Goal: Transaction & Acquisition: Purchase product/service

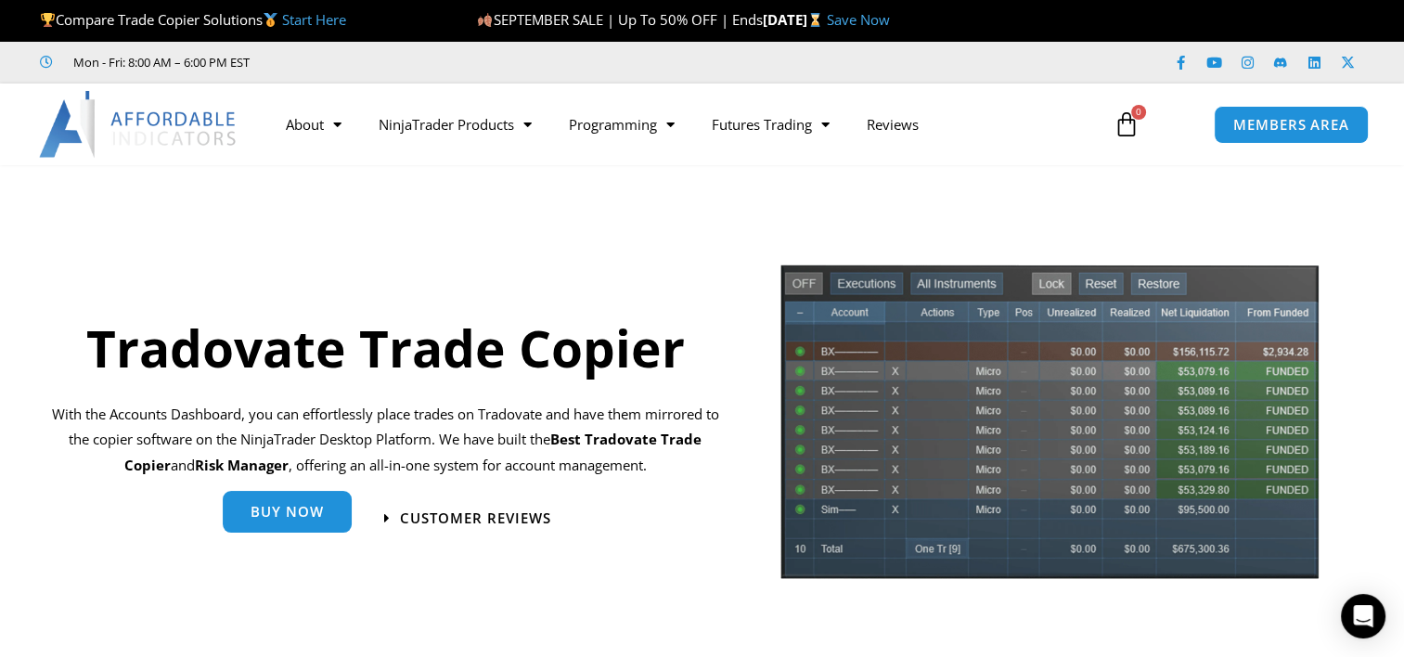
click at [290, 499] on link "Buy Now" at bounding box center [287, 512] width 129 height 42
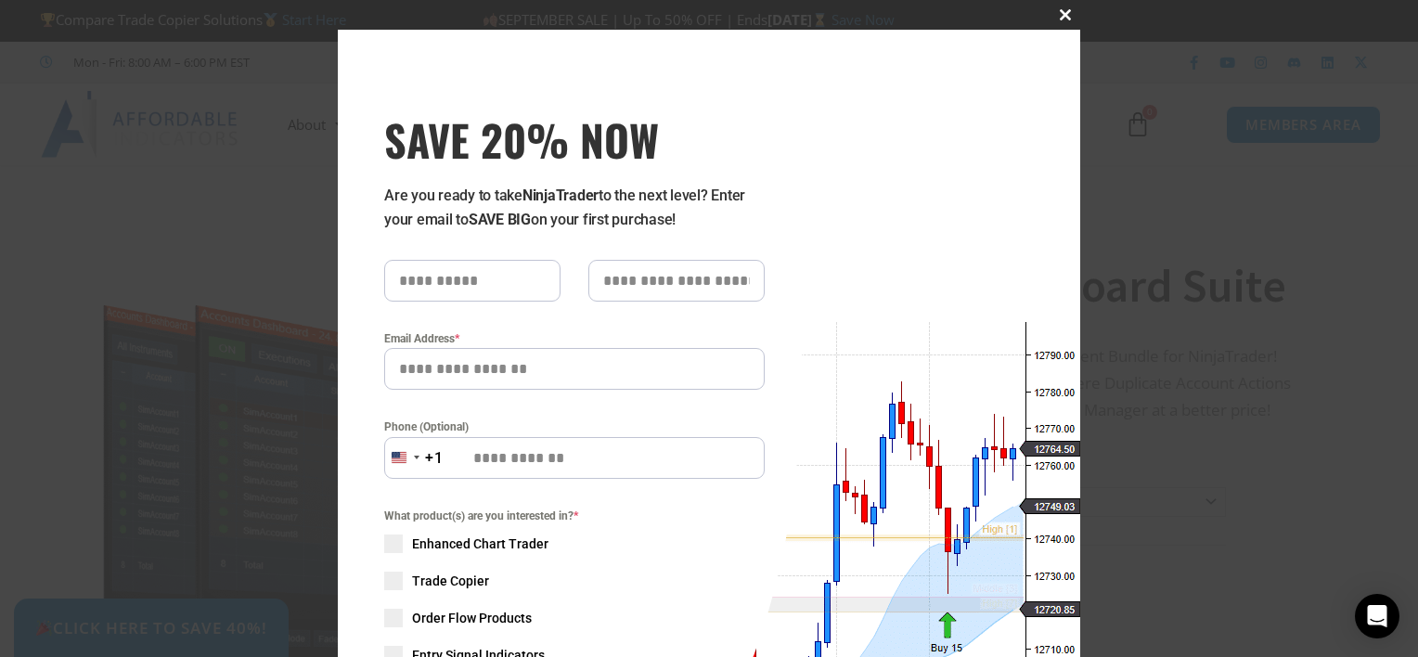
click at [1054, 13] on span "SAVE 20% NOW popup" at bounding box center [1065, 14] width 30 height 11
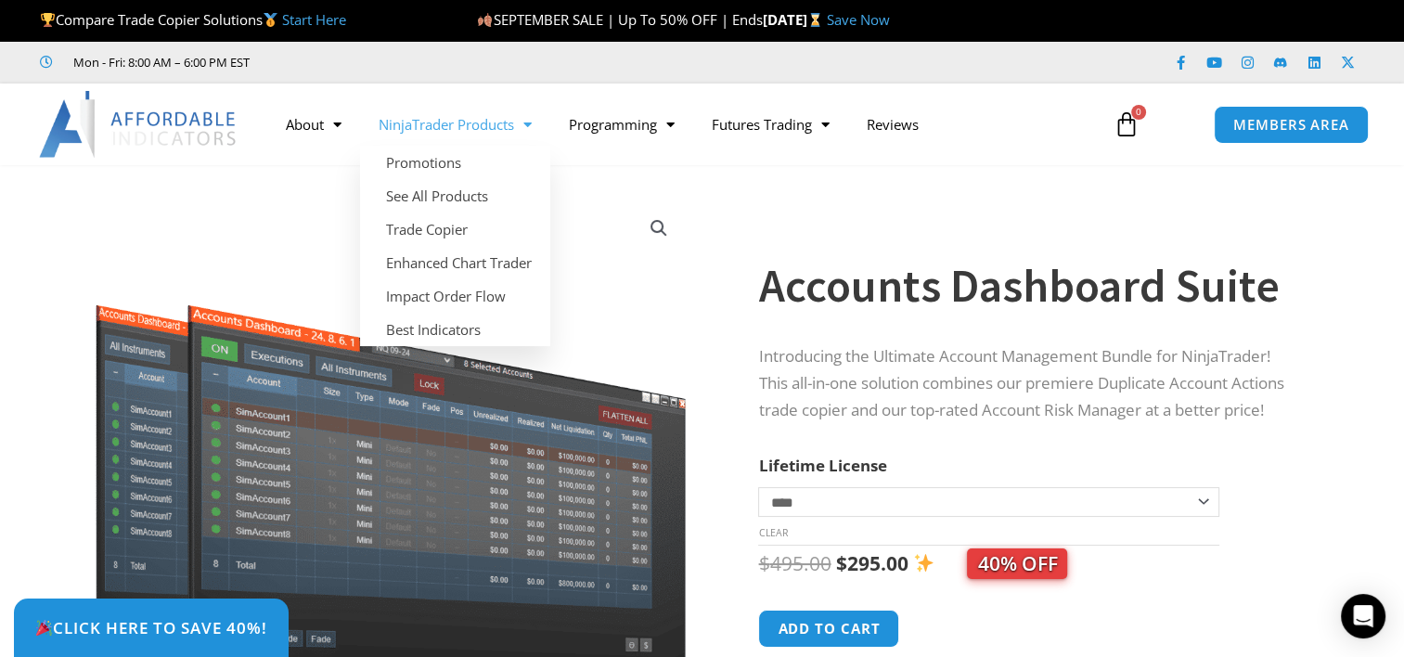
click at [444, 116] on link "NinjaTrader Products" at bounding box center [455, 124] width 190 height 43
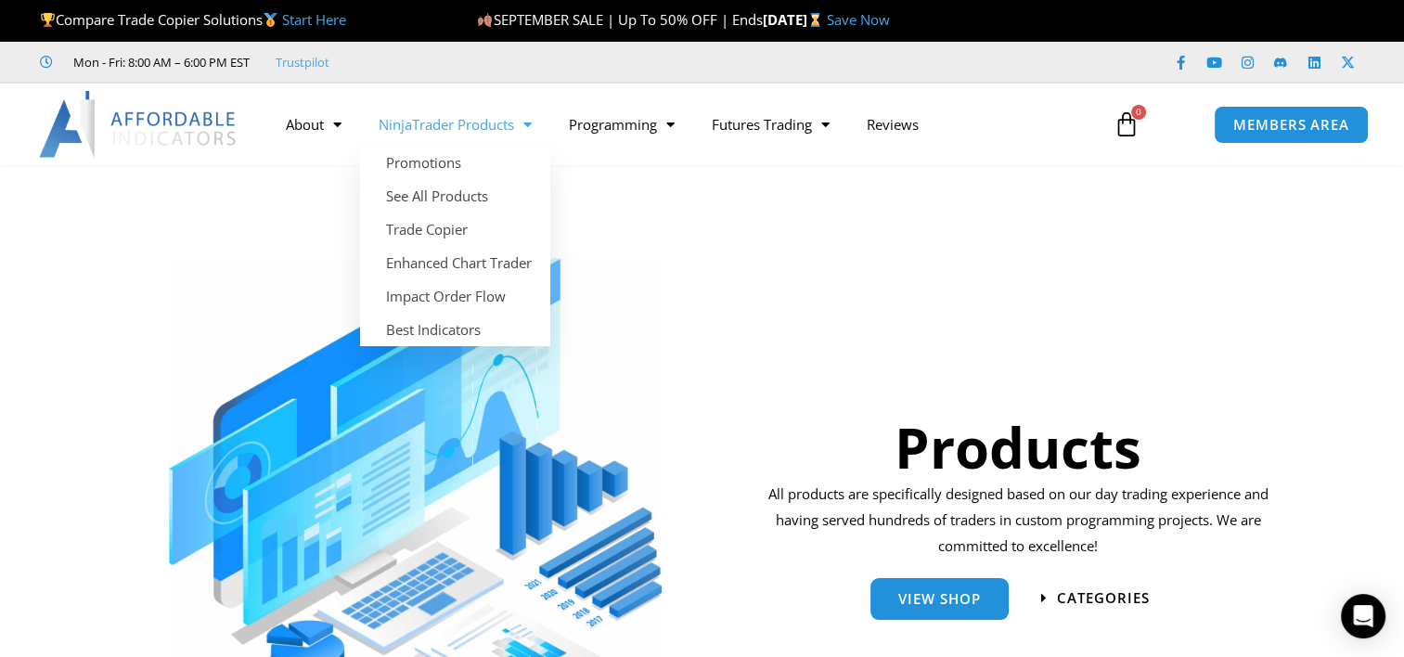
click at [470, 117] on link "NinjaTrader Products" at bounding box center [455, 124] width 190 height 43
click at [468, 232] on link "Trade Copier" at bounding box center [455, 228] width 190 height 33
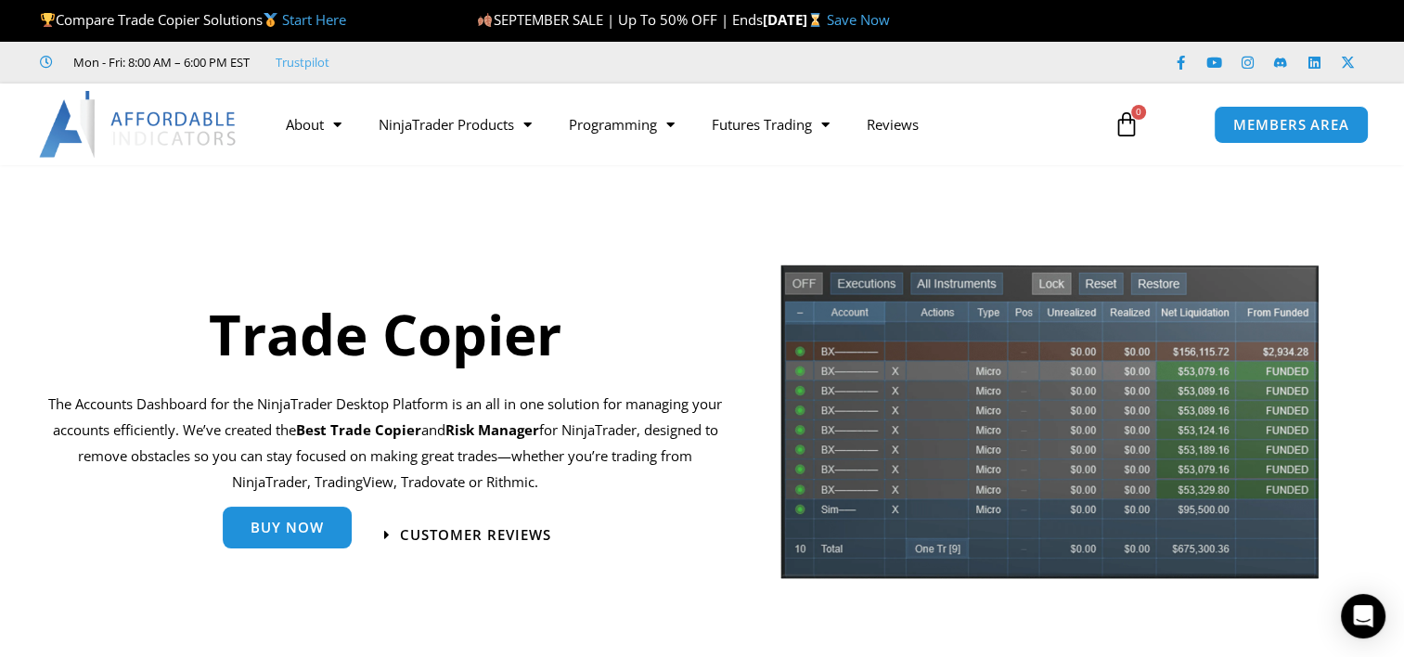
click at [306, 530] on span "Buy Now" at bounding box center [287, 530] width 73 height 14
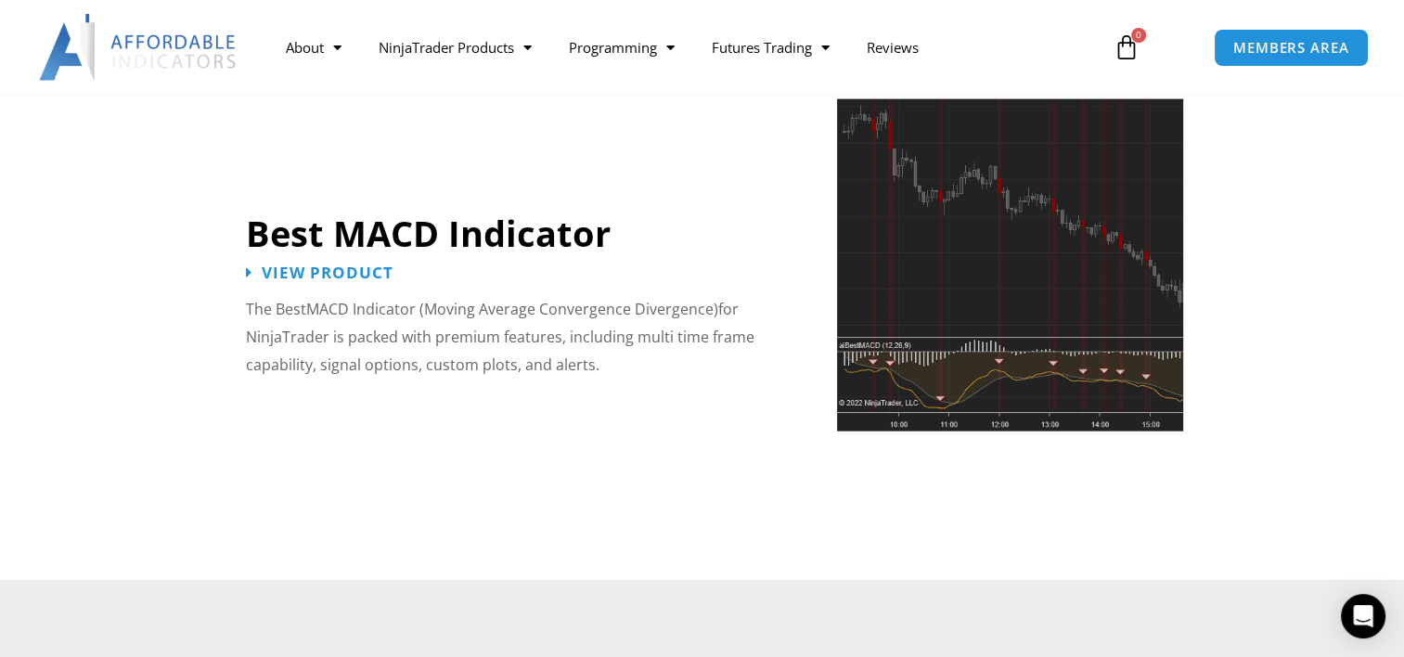
scroll to position [4454, 0]
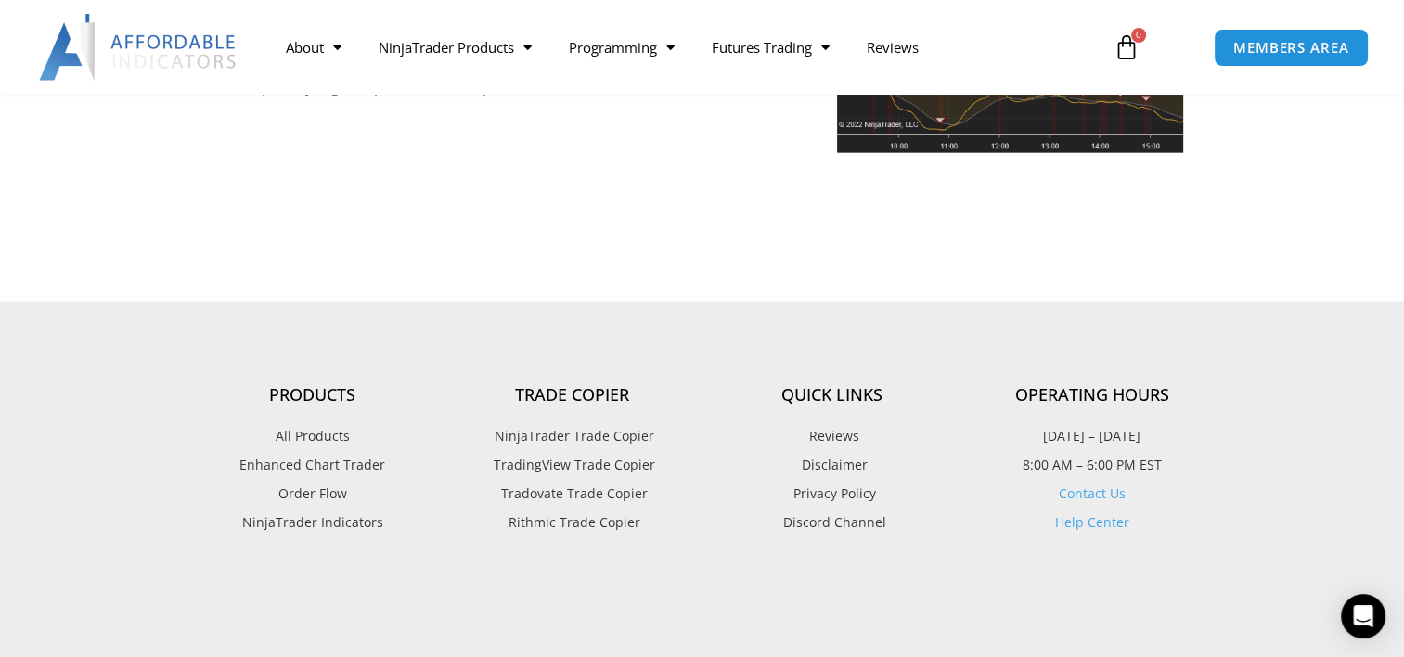
click at [582, 424] on span "NinjaTrader Trade Copier" at bounding box center [572, 436] width 164 height 24
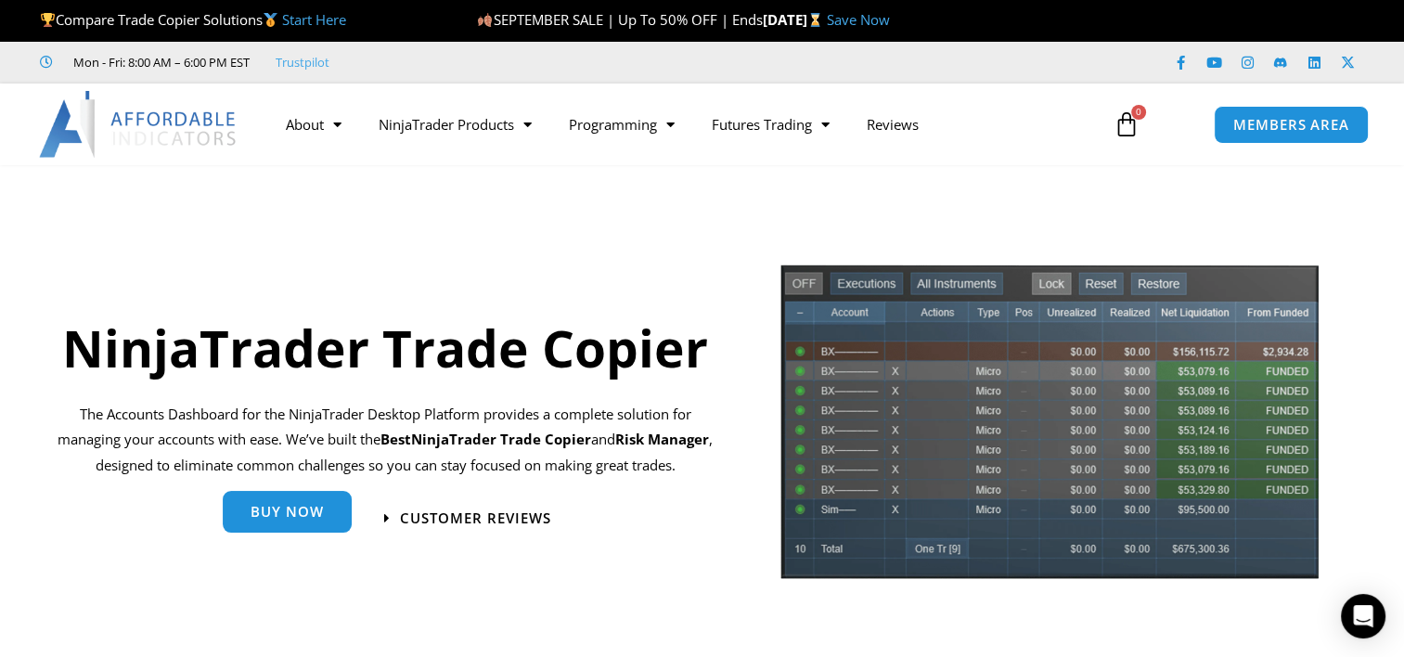
click at [277, 513] on span "Buy Now" at bounding box center [287, 512] width 73 height 14
